Goal: Information Seeking & Learning: Learn about a topic

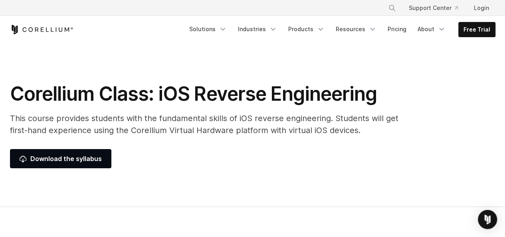
click at [221, 102] on h1 "Corellium Class: iOS Reverse Engineering" at bounding box center [210, 94] width 400 height 24
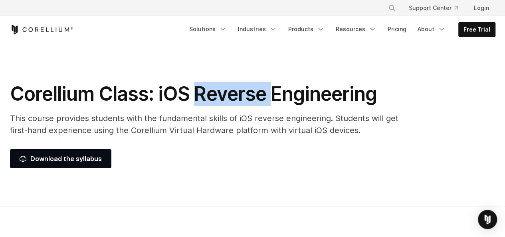
click at [221, 102] on h1 "Corellium Class: iOS Reverse Engineering" at bounding box center [210, 94] width 400 height 24
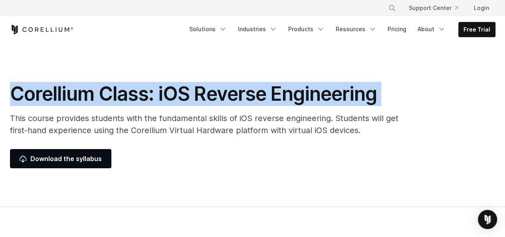
click at [221, 102] on h1 "Corellium Class: iOS Reverse Engineering" at bounding box center [210, 94] width 400 height 24
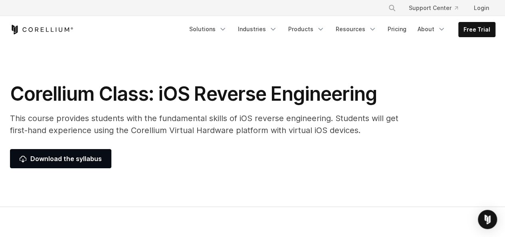
click at [242, 126] on p "This course provides students with the fundamental skills of iOS reverse engine…" at bounding box center [210, 124] width 400 height 24
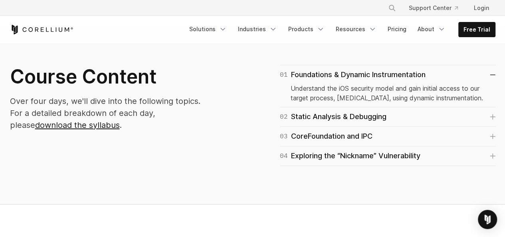
scroll to position [482, 0]
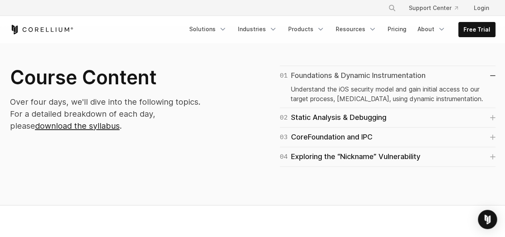
click at [348, 75] on div "01 Foundations & Dynamic Instrumentation" at bounding box center [353, 75] width 146 height 11
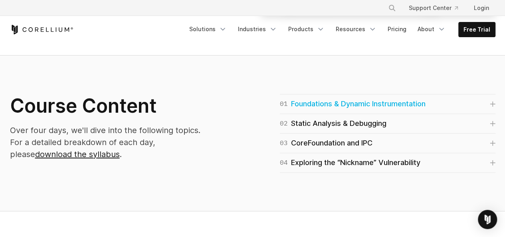
scroll to position [453, 0]
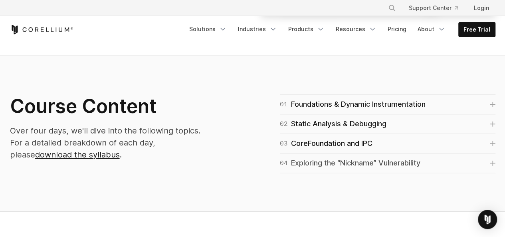
click at [311, 159] on div "04 Exploring the “Nickname” Vulnerability" at bounding box center [350, 162] width 141 height 11
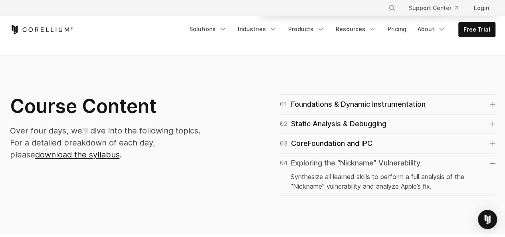
click at [311, 159] on div "04 Exploring the “Nickname” Vulnerability" at bounding box center [350, 162] width 141 height 11
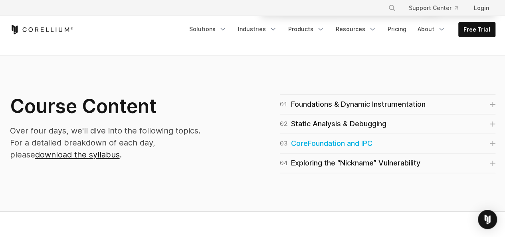
click at [312, 148] on div "03 CoreFoundation and IPC" at bounding box center [326, 143] width 93 height 11
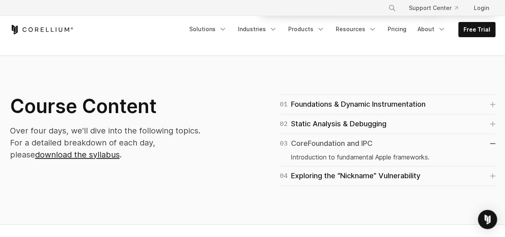
click at [316, 143] on div "03 CoreFoundation and IPC" at bounding box center [326, 143] width 93 height 11
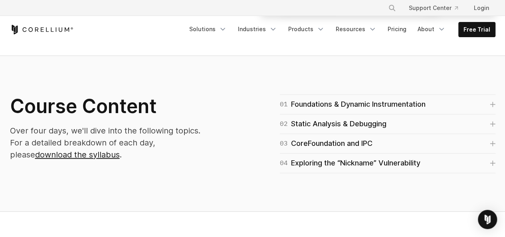
click at [328, 117] on div "02 Static Analysis & Debugging Learn to analyze compiled code, triage a crash l…" at bounding box center [388, 124] width 216 height 20
click at [326, 122] on div "02 Static Analysis & Debugging" at bounding box center [333, 123] width 107 height 11
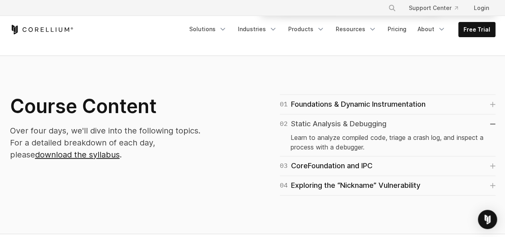
click at [326, 122] on div "02 Static Analysis & Debugging" at bounding box center [333, 123] width 107 height 11
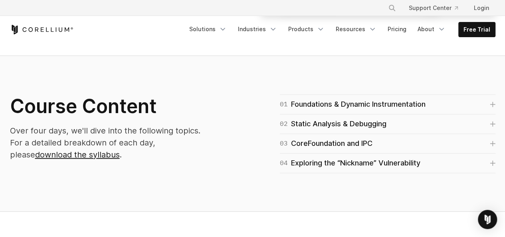
click at [331, 110] on div "01 Foundations & Dynamic Instrumentation Understand the iOS security model and …" at bounding box center [388, 104] width 216 height 20
click at [333, 107] on div "01 Foundations & Dynamic Instrumentation" at bounding box center [353, 104] width 146 height 11
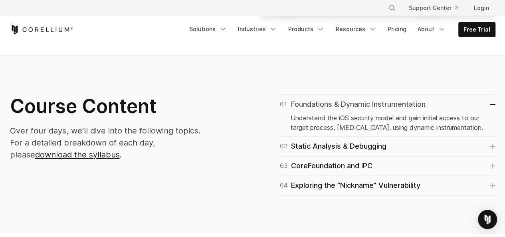
click at [333, 107] on div "01 Foundations & Dynamic Instrumentation" at bounding box center [353, 104] width 146 height 11
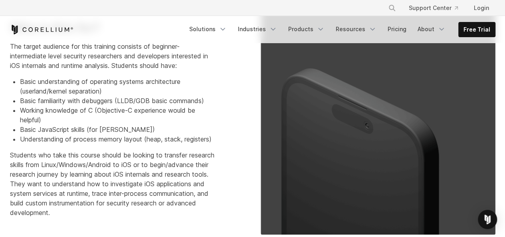
scroll to position [0, 0]
